Goal: Browse casually: Explore the website without a specific task or goal

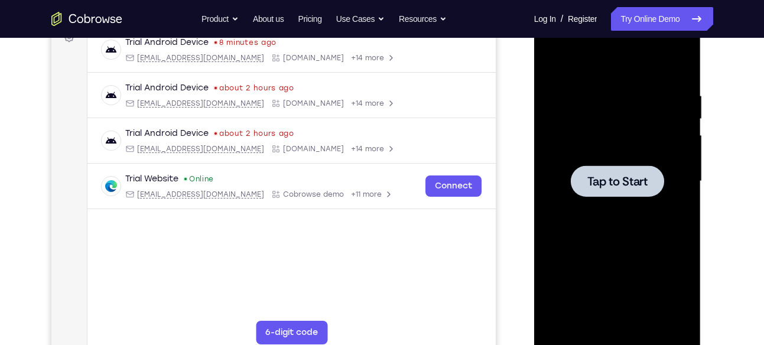
scroll to position [188, 0]
click at [631, 164] on div at bounding box center [617, 181] width 149 height 331
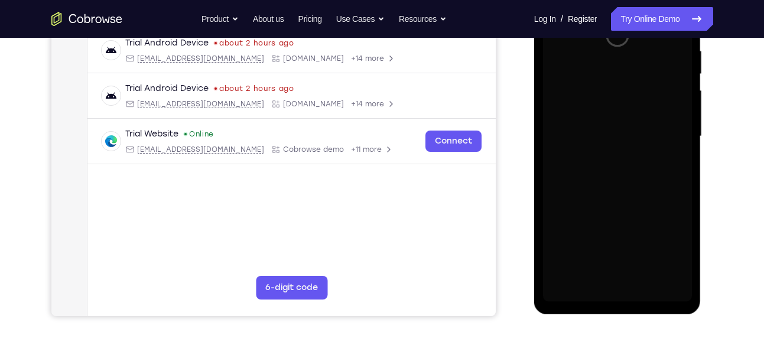
scroll to position [235, 0]
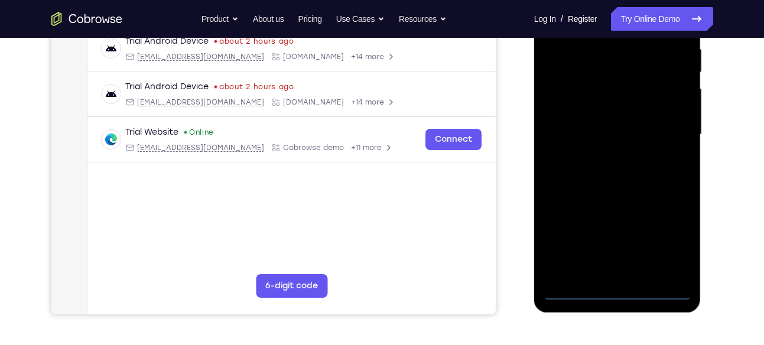
click at [615, 292] on div at bounding box center [617, 134] width 149 height 331
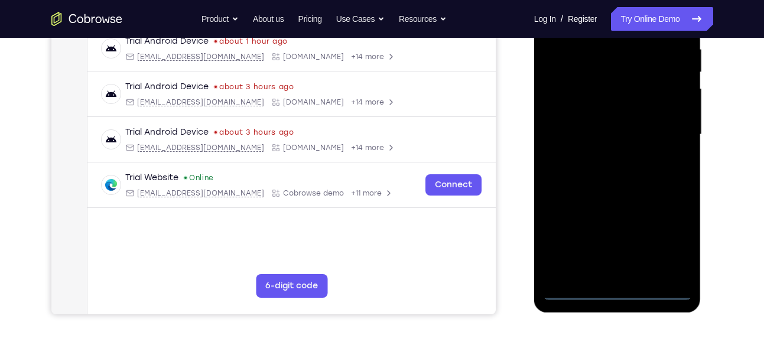
click at [668, 238] on div at bounding box center [617, 134] width 149 height 331
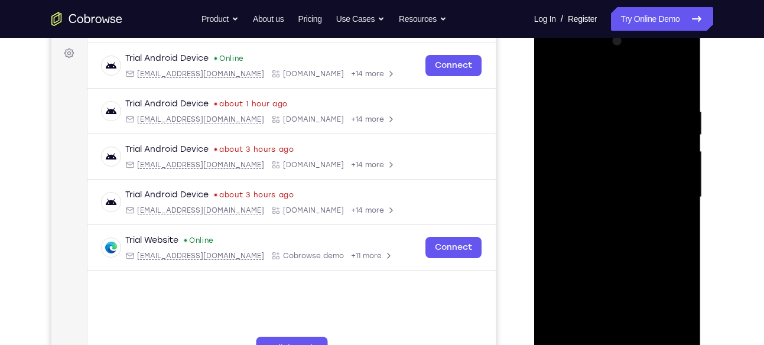
click at [580, 83] on div at bounding box center [617, 197] width 149 height 331
click at [668, 190] on div at bounding box center [617, 197] width 149 height 331
click at [603, 220] on div at bounding box center [617, 197] width 149 height 331
click at [610, 185] on div at bounding box center [617, 197] width 149 height 331
click at [630, 193] on div at bounding box center [617, 197] width 149 height 331
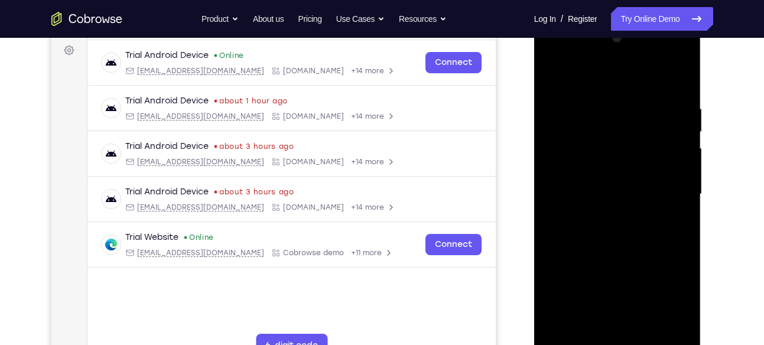
scroll to position [176, 0]
click at [678, 96] on div at bounding box center [617, 193] width 149 height 331
click at [633, 246] on div at bounding box center [617, 193] width 149 height 331
click at [641, 108] on div at bounding box center [617, 193] width 149 height 331
click at [557, 163] on div at bounding box center [617, 193] width 149 height 331
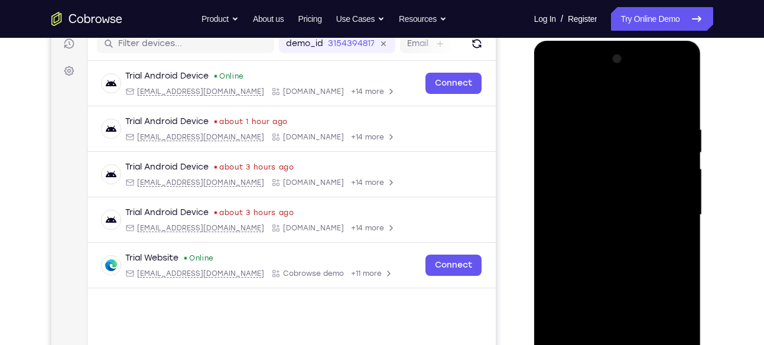
scroll to position [150, 0]
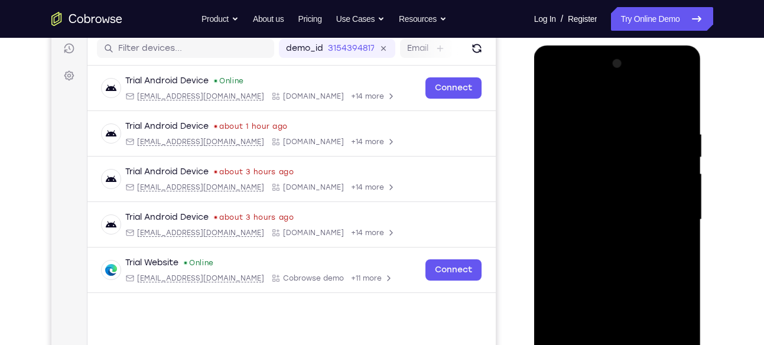
click at [674, 108] on div at bounding box center [617, 219] width 149 height 331
click at [681, 190] on div at bounding box center [617, 219] width 149 height 331
click at [677, 104] on div at bounding box center [617, 219] width 149 height 331
click at [682, 101] on div at bounding box center [617, 219] width 149 height 331
click at [551, 99] on div at bounding box center [617, 219] width 149 height 331
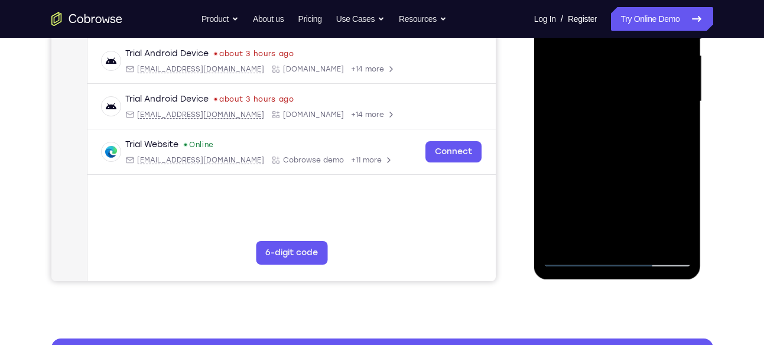
scroll to position [271, 0]
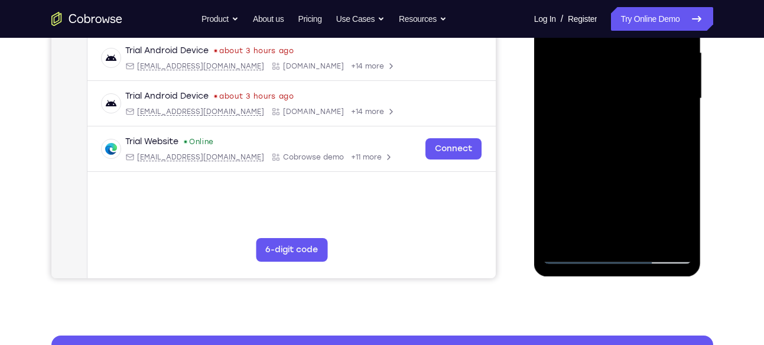
click at [638, 160] on div at bounding box center [617, 98] width 149 height 331
drag, startPoint x: 638, startPoint y: 160, endPoint x: 632, endPoint y: 97, distance: 63.5
click at [632, 97] on div at bounding box center [617, 98] width 149 height 331
drag, startPoint x: 642, startPoint y: 174, endPoint x: 642, endPoint y: 93, distance: 81.5
click at [642, 93] on div at bounding box center [617, 98] width 149 height 331
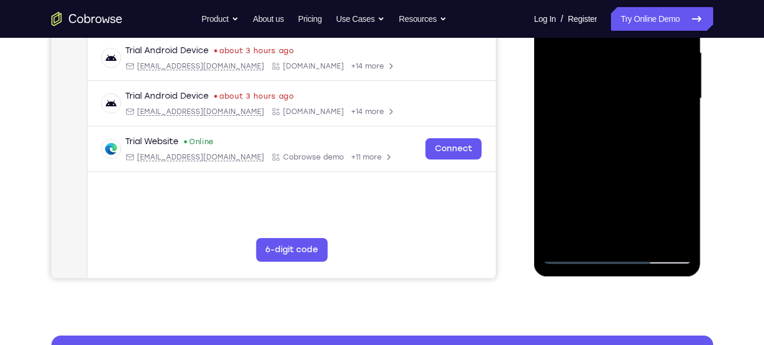
drag, startPoint x: 646, startPoint y: 168, endPoint x: 643, endPoint y: 63, distance: 105.8
click at [643, 63] on div at bounding box center [617, 98] width 149 height 331
drag, startPoint x: 635, startPoint y: 180, endPoint x: 634, endPoint y: 71, distance: 108.7
click at [634, 71] on div at bounding box center [617, 98] width 149 height 331
drag, startPoint x: 634, startPoint y: 196, endPoint x: 626, endPoint y: 73, distance: 123.1
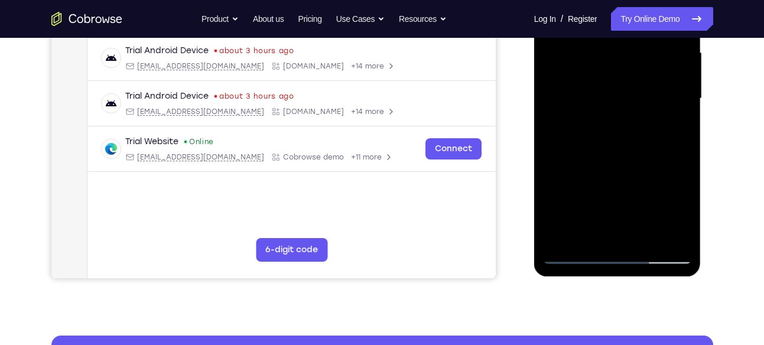
click at [626, 73] on div at bounding box center [617, 98] width 149 height 331
click at [644, 234] on div at bounding box center [617, 98] width 149 height 331
click at [597, 158] on div at bounding box center [617, 98] width 149 height 331
click at [558, 94] on div at bounding box center [617, 98] width 149 height 331
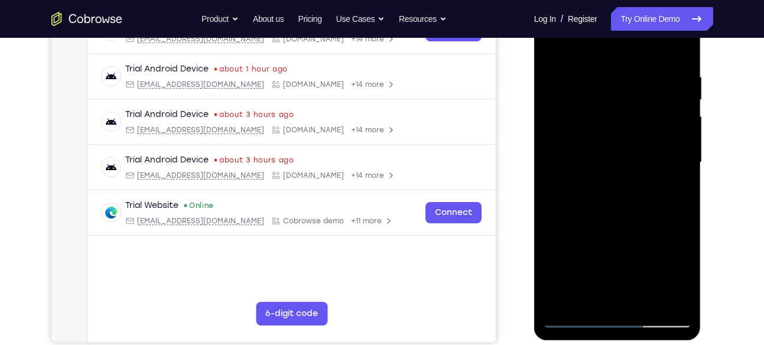
scroll to position [183, 0]
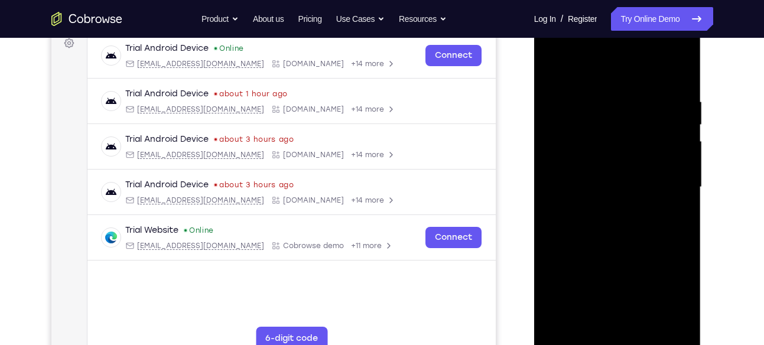
click at [586, 66] on div at bounding box center [617, 187] width 149 height 331
click at [554, 124] on div at bounding box center [617, 187] width 149 height 331
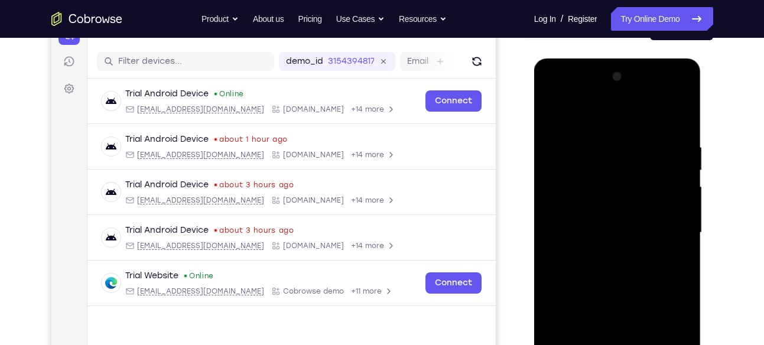
scroll to position [136, 0]
click at [545, 149] on div at bounding box center [617, 233] width 149 height 331
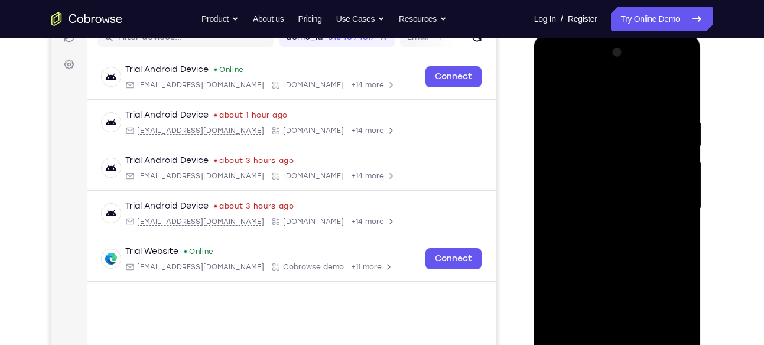
click at [547, 142] on div at bounding box center [617, 208] width 149 height 331
click at [684, 137] on div at bounding box center [617, 208] width 149 height 331
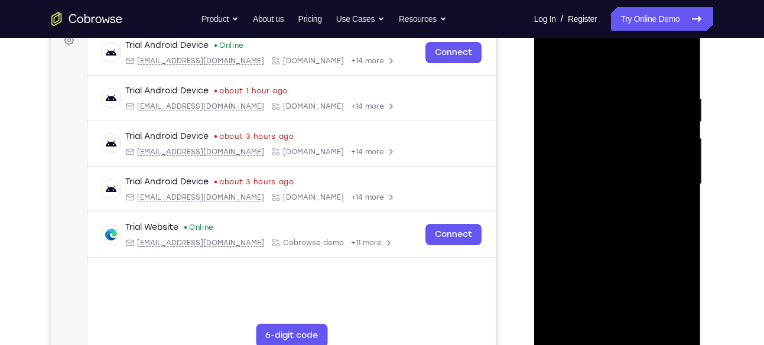
scroll to position [207, 0]
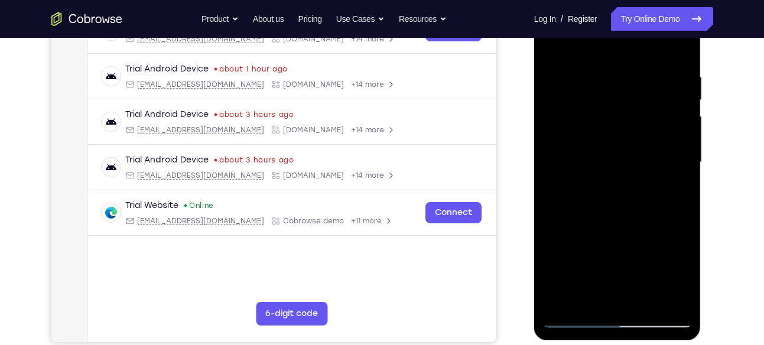
click at [680, 152] on div at bounding box center [617, 162] width 149 height 331
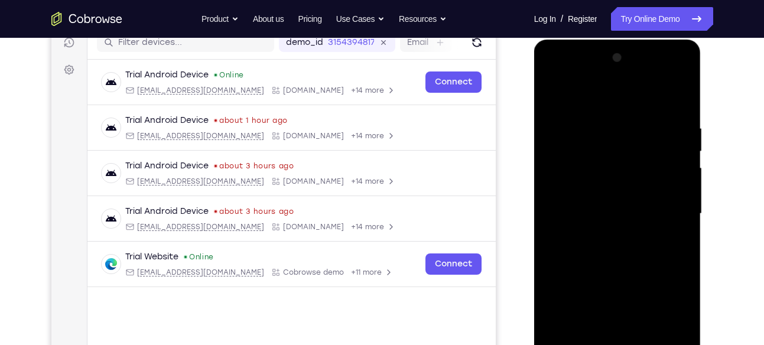
scroll to position [155, 0]
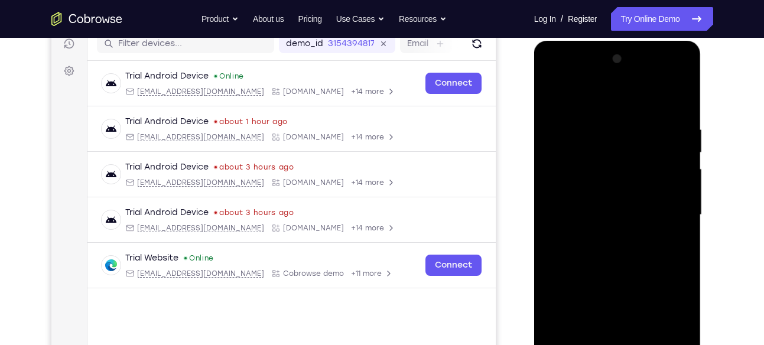
click at [682, 149] on div at bounding box center [617, 215] width 149 height 331
click at [683, 132] on div at bounding box center [617, 215] width 149 height 331
click at [554, 139] on div at bounding box center [617, 215] width 149 height 331
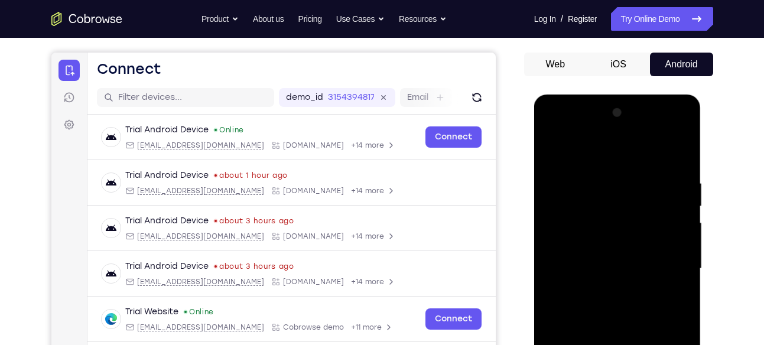
scroll to position [100, 0]
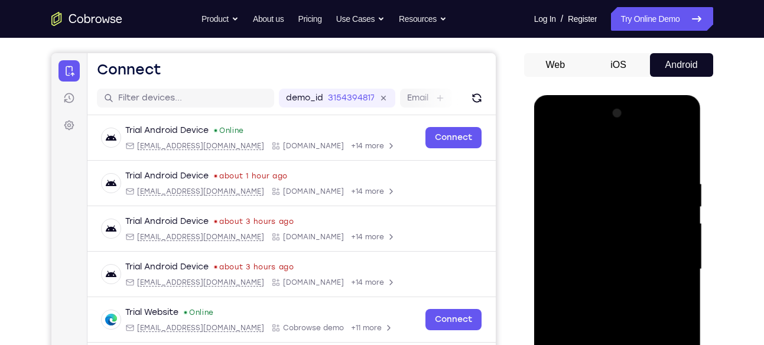
click at [684, 115] on div at bounding box center [617, 269] width 149 height 331
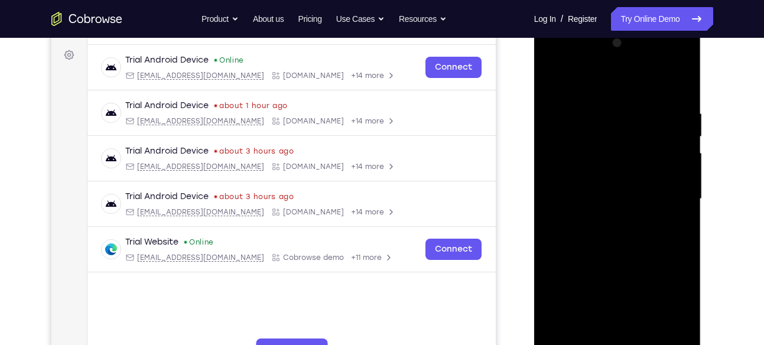
scroll to position [170, 0]
click at [551, 80] on div at bounding box center [617, 199] width 149 height 331
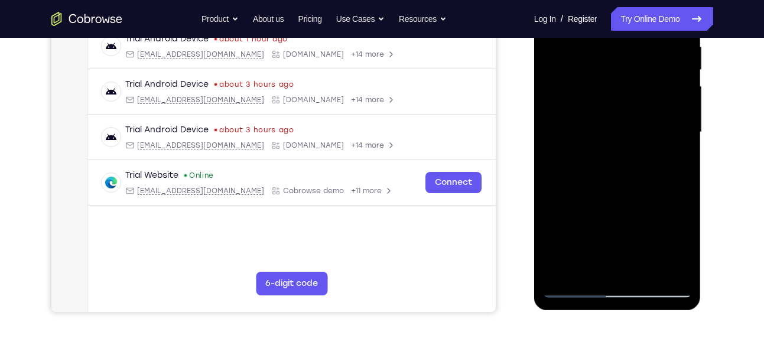
scroll to position [238, 0]
click at [573, 287] on div at bounding box center [617, 131] width 149 height 331
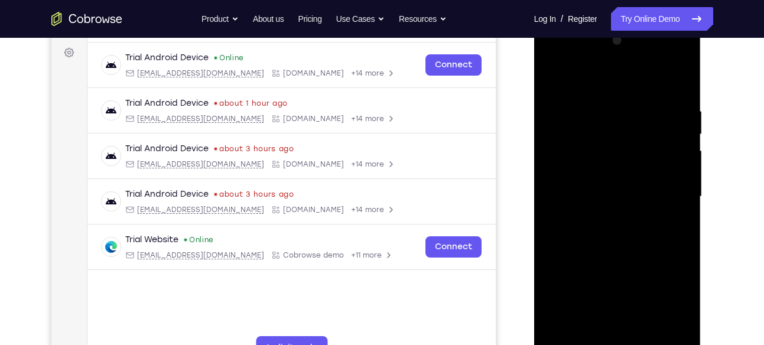
scroll to position [173, 0]
